Goal: Find specific page/section: Find specific page/section

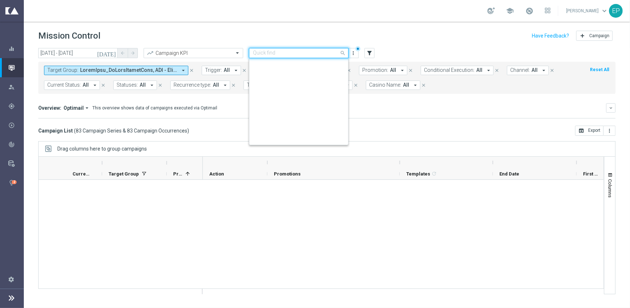
scroll to position [1988, 0]
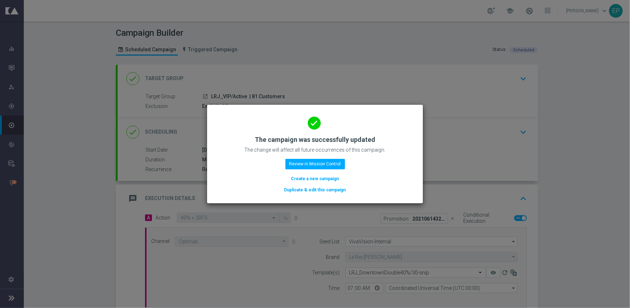
scroll to position [126, 0]
